Goal: Transaction & Acquisition: Purchase product/service

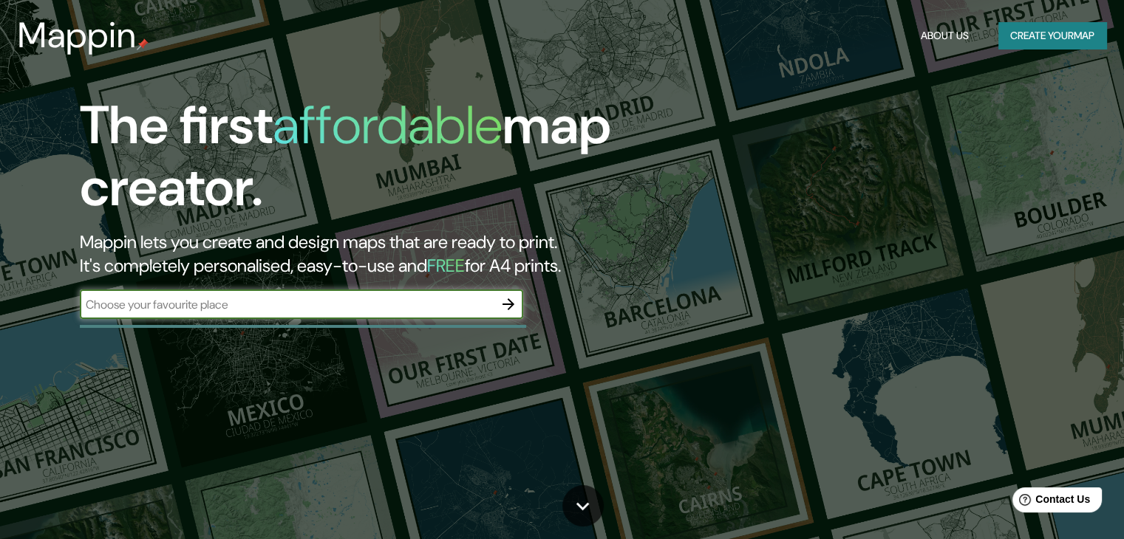
click at [379, 308] on input "text" at bounding box center [287, 304] width 414 height 17
type input "[GEOGRAPHIC_DATA]-[GEOGRAPHIC_DATA][US_STATE]"
click at [511, 306] on icon "button" at bounding box center [508, 305] width 12 height 12
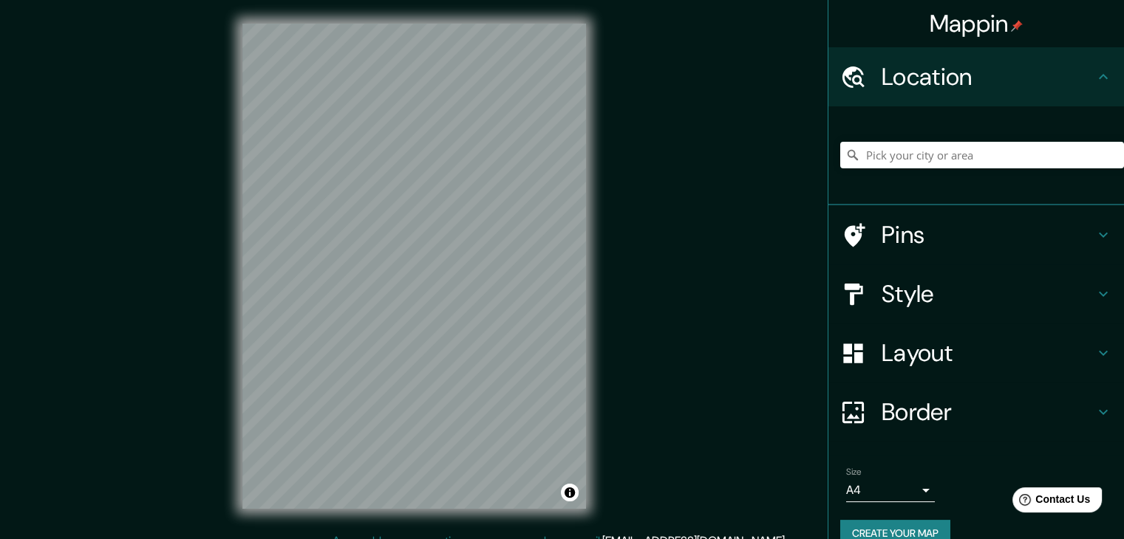
click at [967, 83] on h4 "Location" at bounding box center [988, 77] width 213 height 30
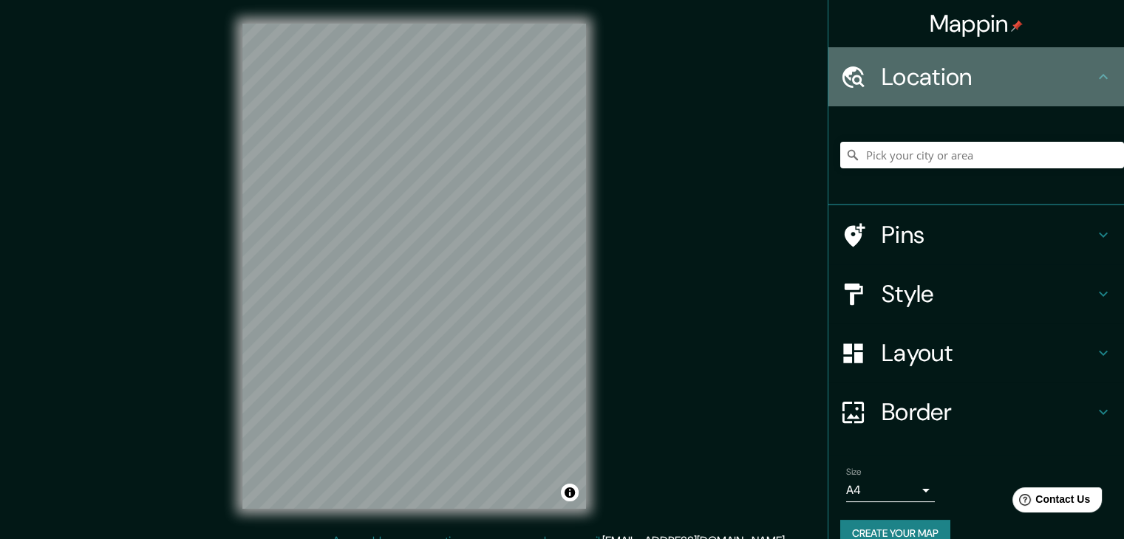
click at [967, 81] on h4 "Location" at bounding box center [988, 77] width 213 height 30
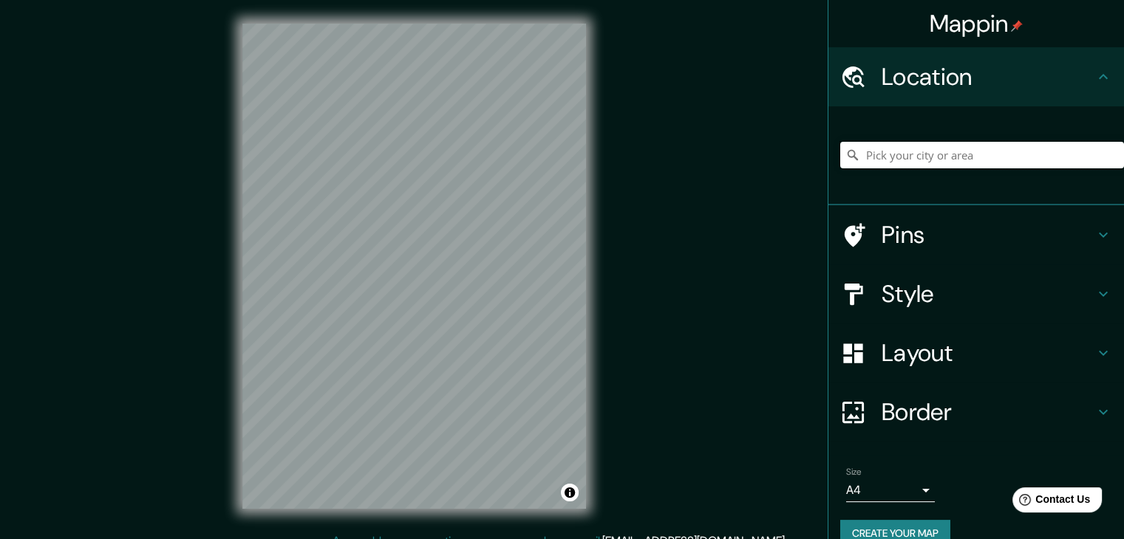
click at [913, 149] on input "Pick your city or area" at bounding box center [982, 155] width 284 height 27
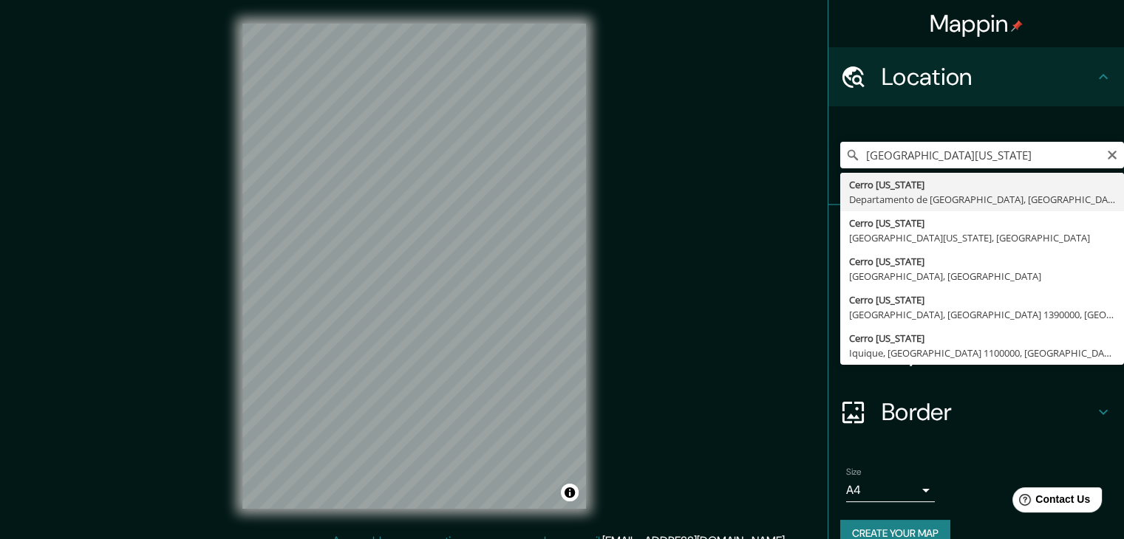
type input "[GEOGRAPHIC_DATA][US_STATE], [GEOGRAPHIC_DATA], [GEOGRAPHIC_DATA]"
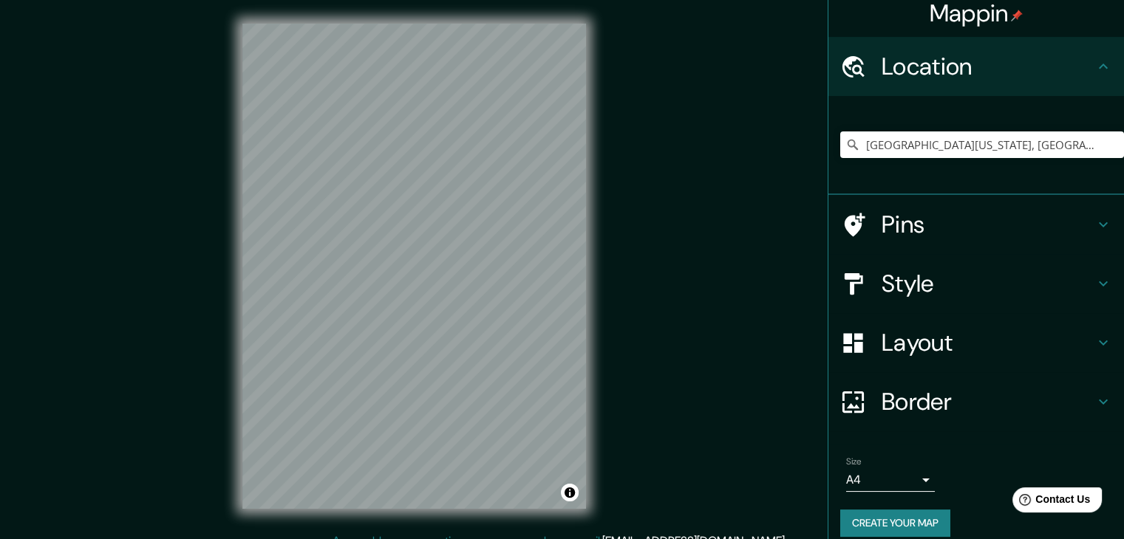
scroll to position [17, 0]
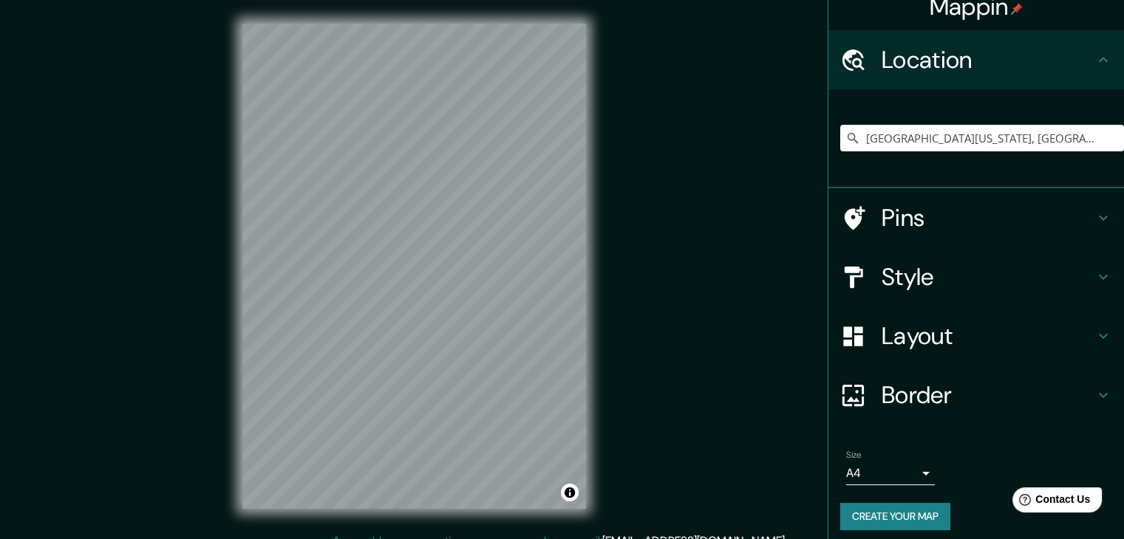
click at [935, 343] on h4 "Layout" at bounding box center [988, 336] width 213 height 30
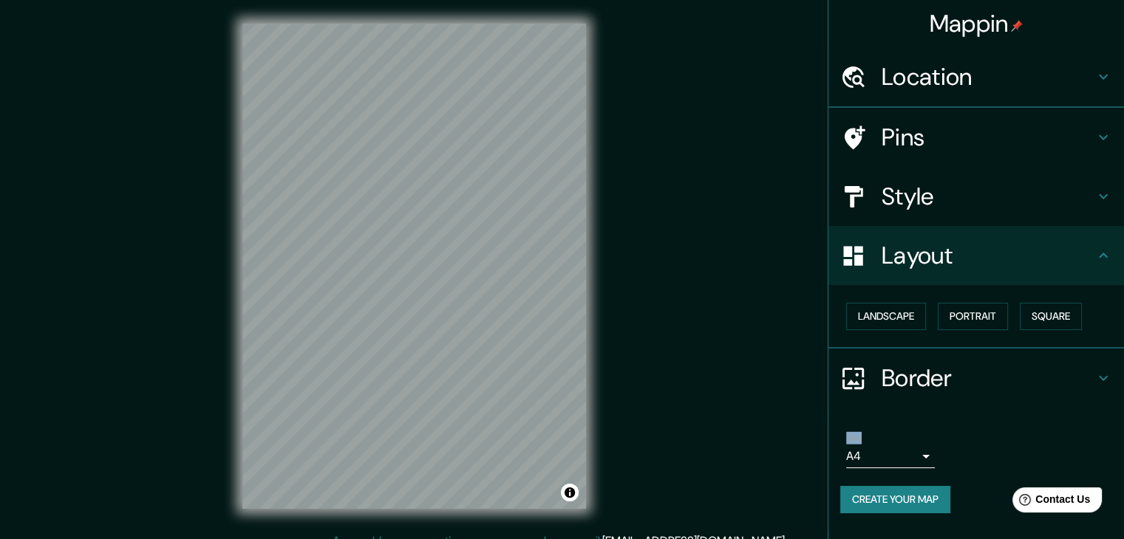
scroll to position [0, 0]
click at [979, 311] on button "Portrait" at bounding box center [973, 316] width 70 height 27
click at [924, 314] on button "Landscape" at bounding box center [886, 316] width 80 height 27
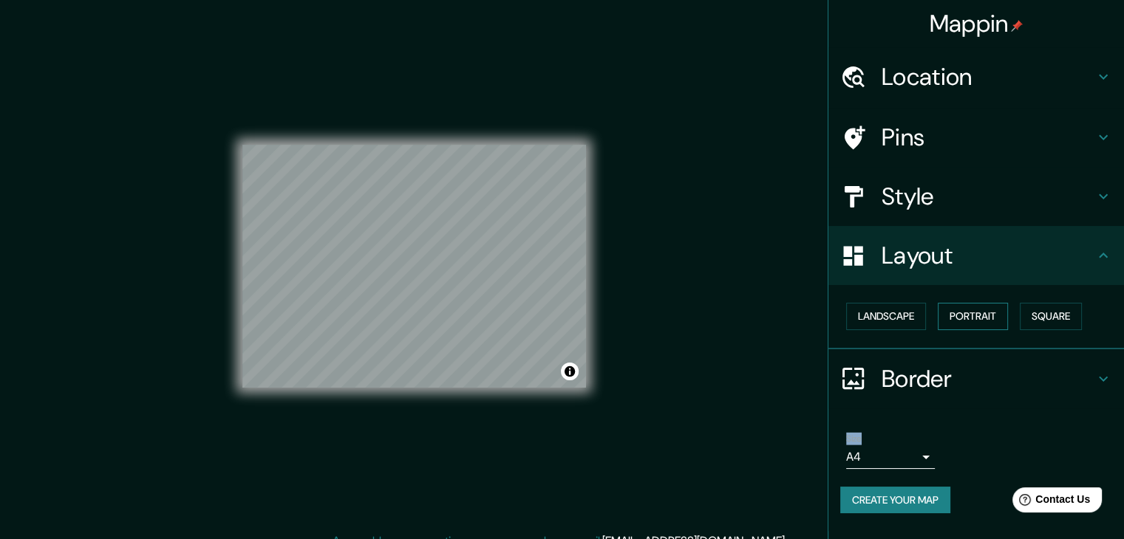
click at [975, 313] on button "Portrait" at bounding box center [973, 316] width 70 height 27
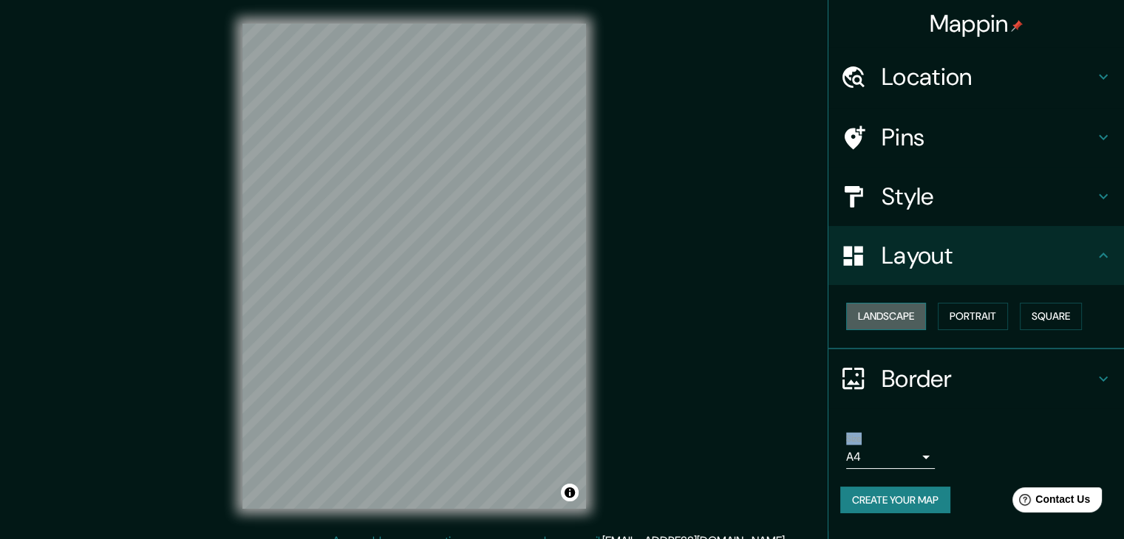
click at [924, 308] on button "Landscape" at bounding box center [886, 316] width 80 height 27
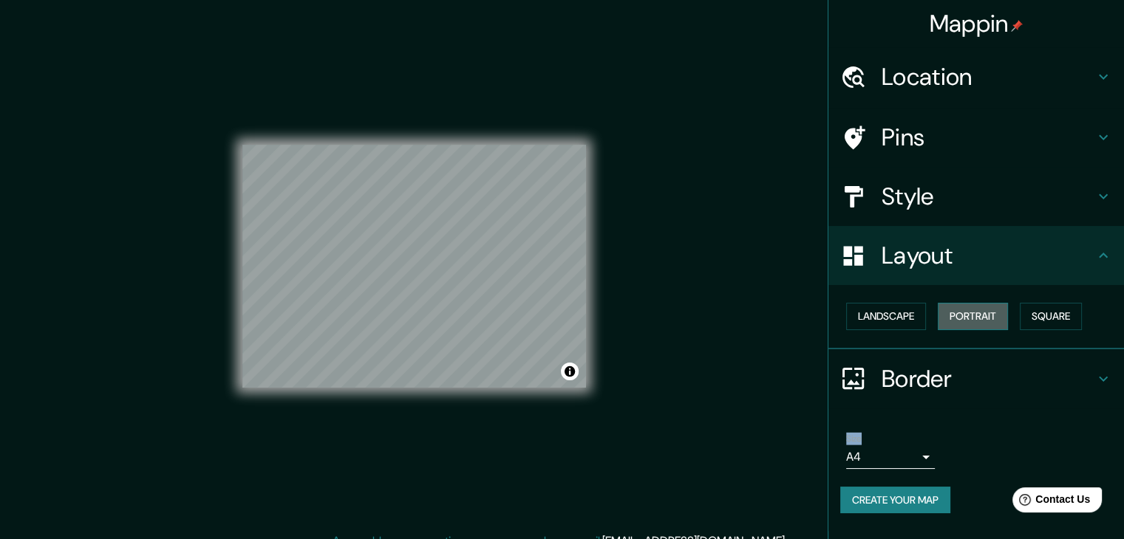
click at [974, 312] on button "Portrait" at bounding box center [973, 316] width 70 height 27
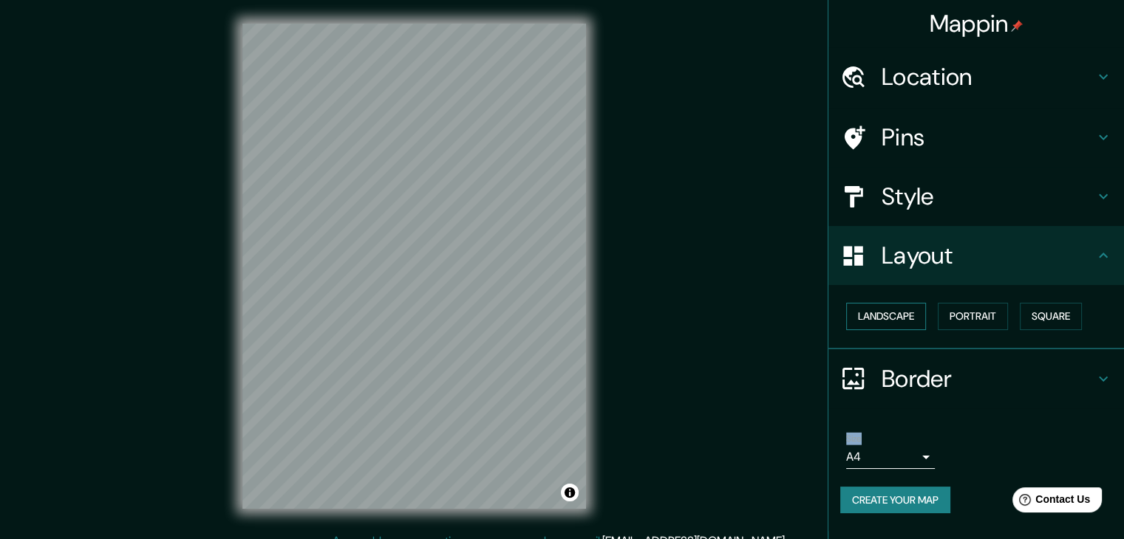
click at [921, 311] on button "Landscape" at bounding box center [886, 316] width 80 height 27
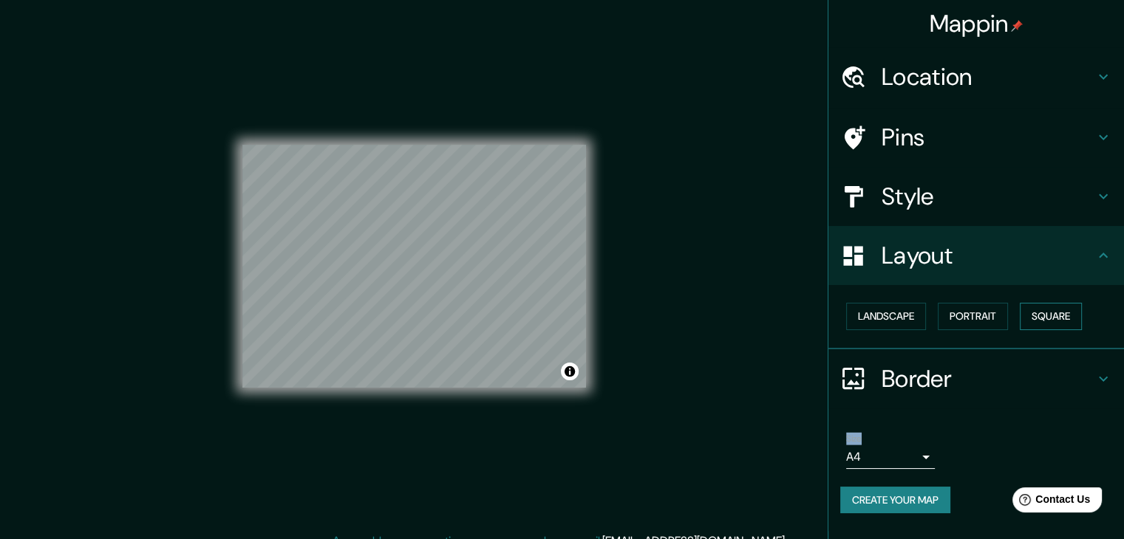
click at [1035, 311] on button "Square" at bounding box center [1051, 316] width 62 height 27
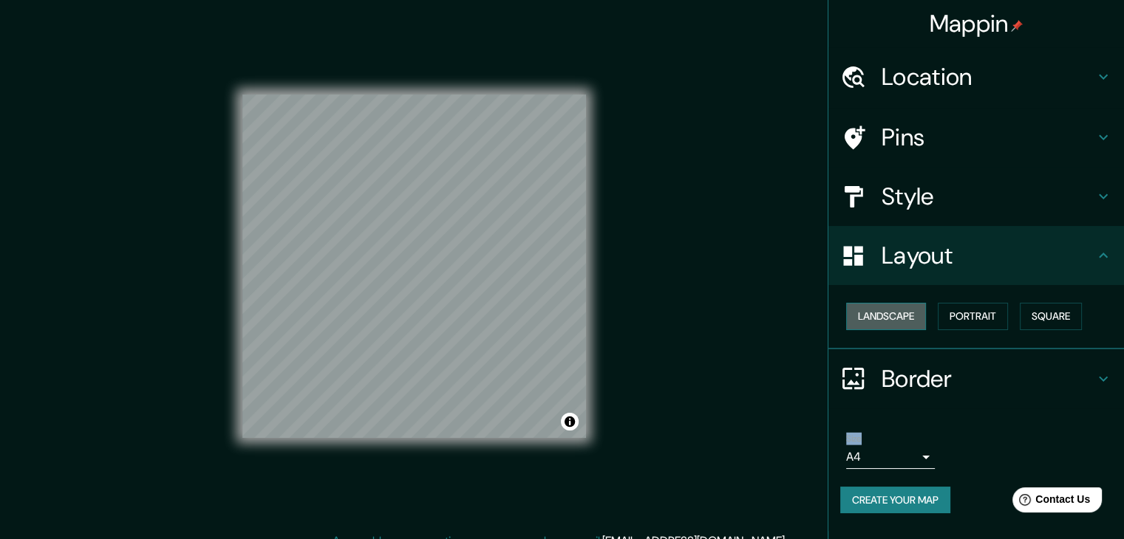
click at [894, 317] on button "Landscape" at bounding box center [886, 316] width 80 height 27
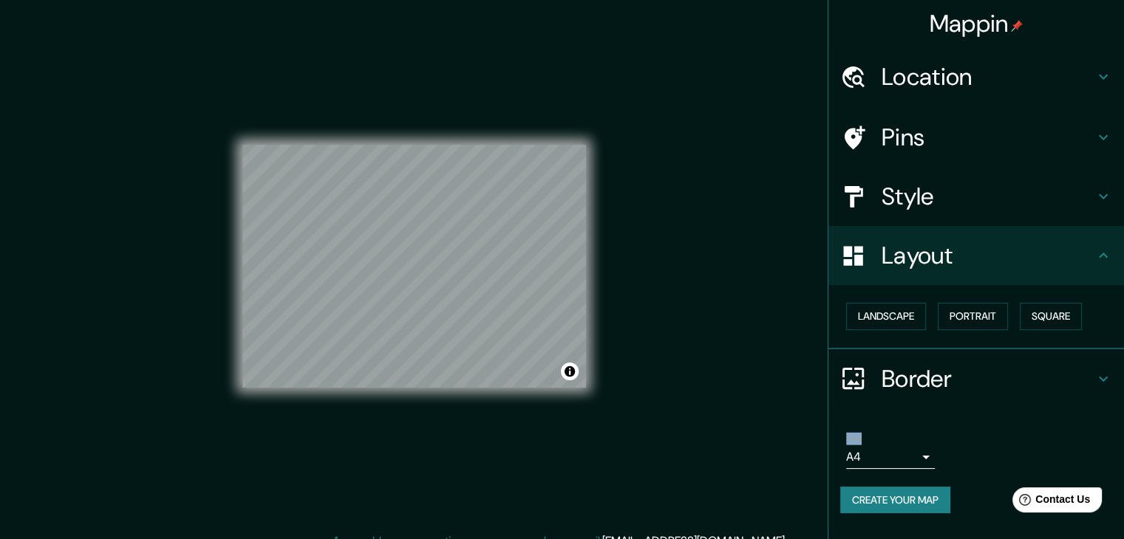
click at [961, 194] on h4 "Style" at bounding box center [988, 197] width 213 height 30
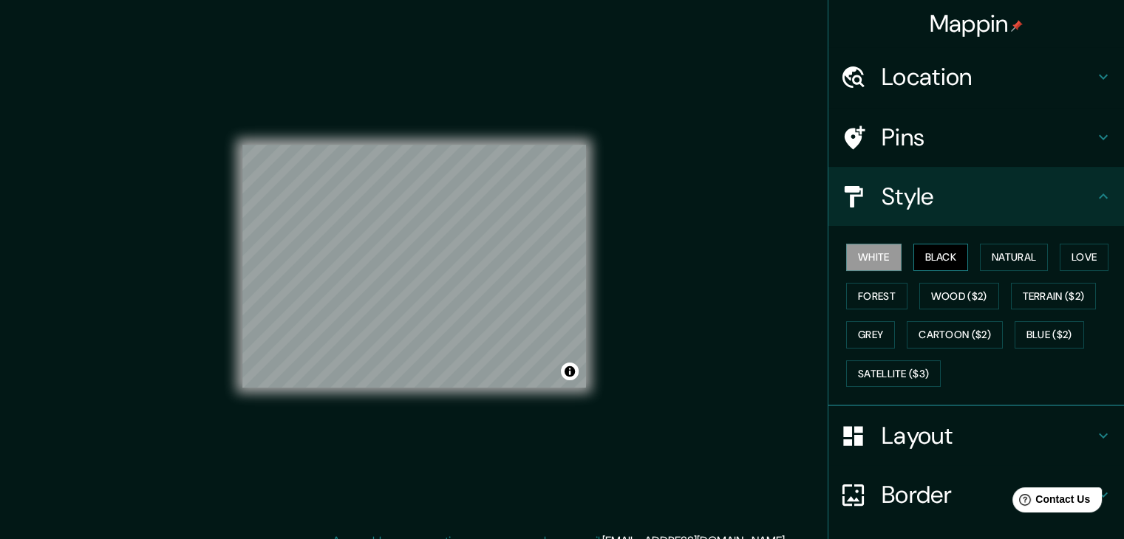
click at [931, 249] on button "Black" at bounding box center [940, 257] width 55 height 27
click at [1005, 256] on button "Natural" at bounding box center [1014, 257] width 68 height 27
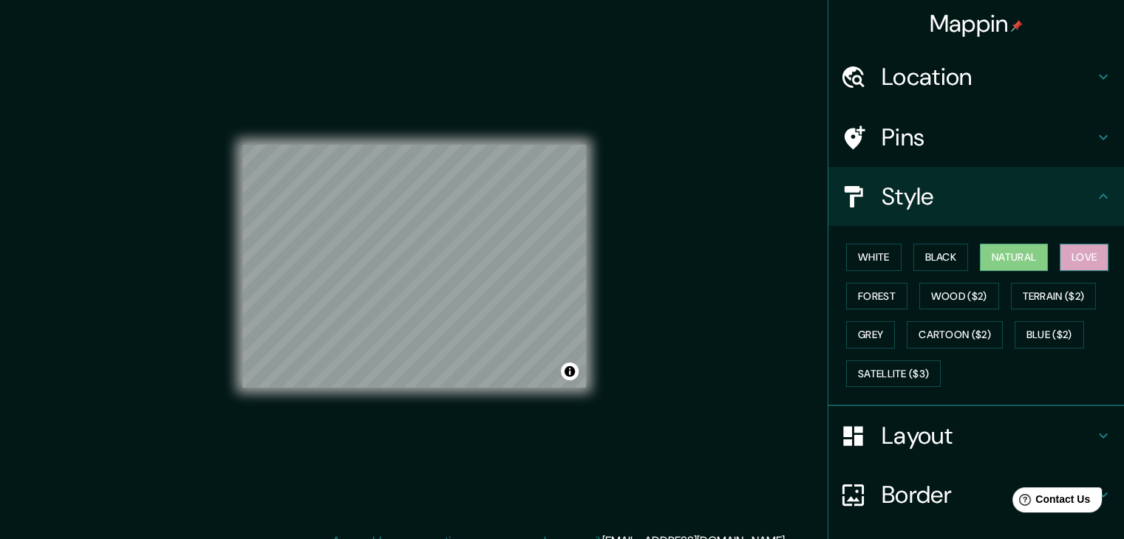
click at [1071, 262] on button "Love" at bounding box center [1084, 257] width 49 height 27
click at [890, 294] on button "Forest" at bounding box center [876, 296] width 61 height 27
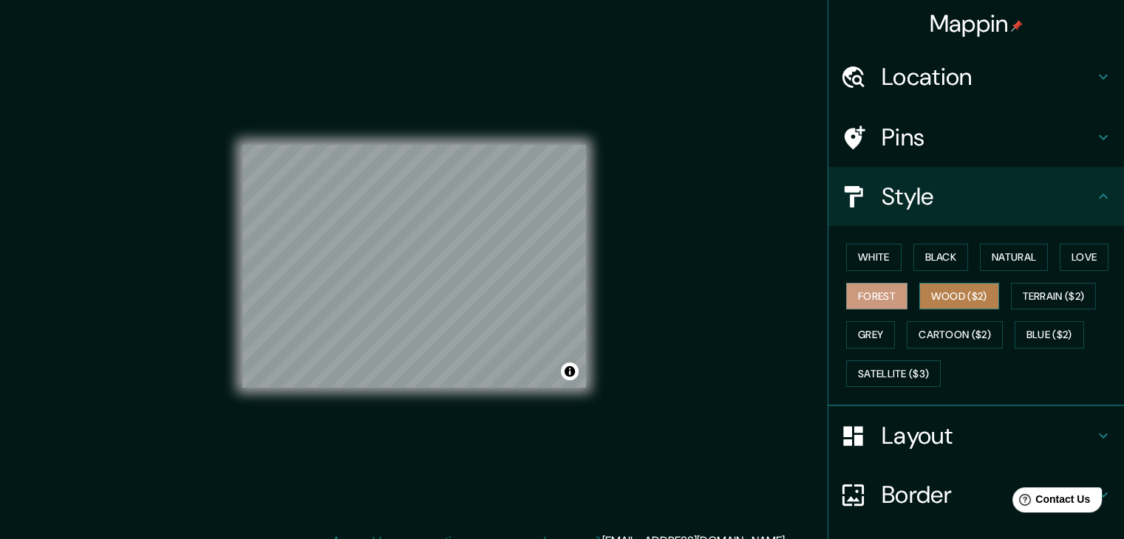
click at [962, 296] on button "Wood ($2)" at bounding box center [959, 296] width 80 height 27
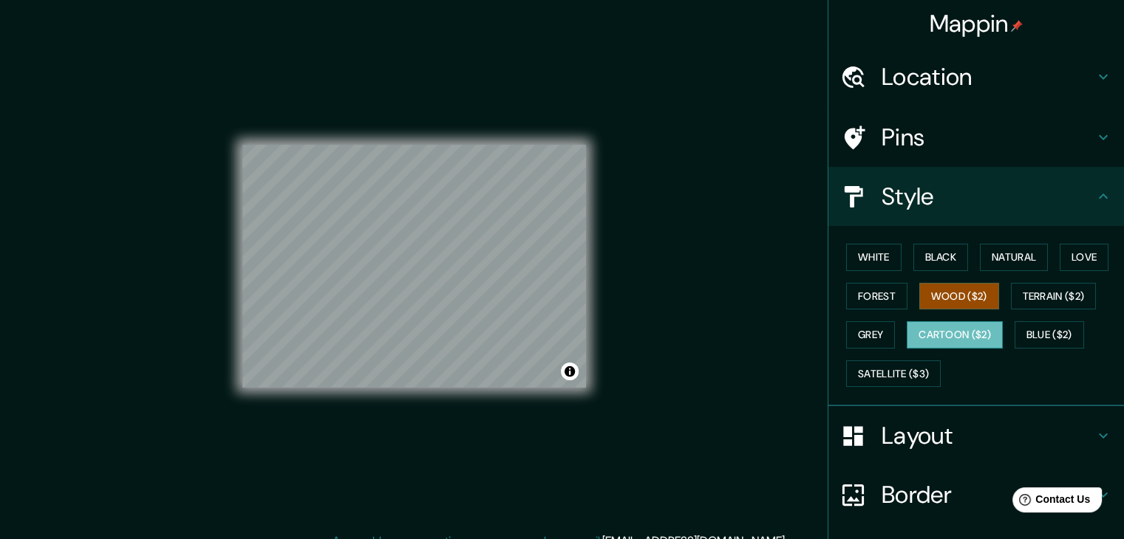
click at [952, 336] on button "Cartoon ($2)" at bounding box center [955, 334] width 96 height 27
click at [866, 255] on button "White" at bounding box center [873, 257] width 55 height 27
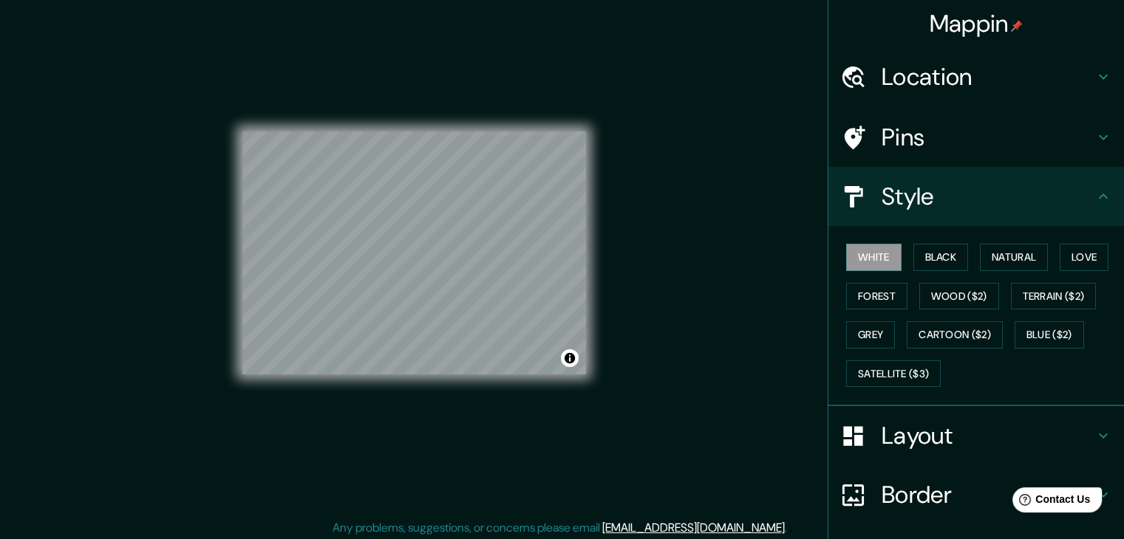
scroll to position [17, 0]
